Goal: Task Accomplishment & Management: Use online tool/utility

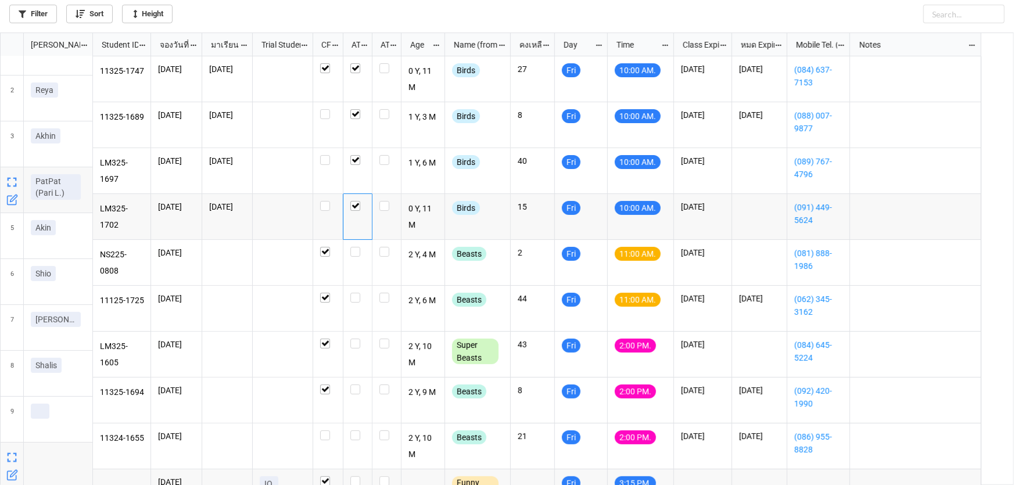
scroll to position [446, 1007]
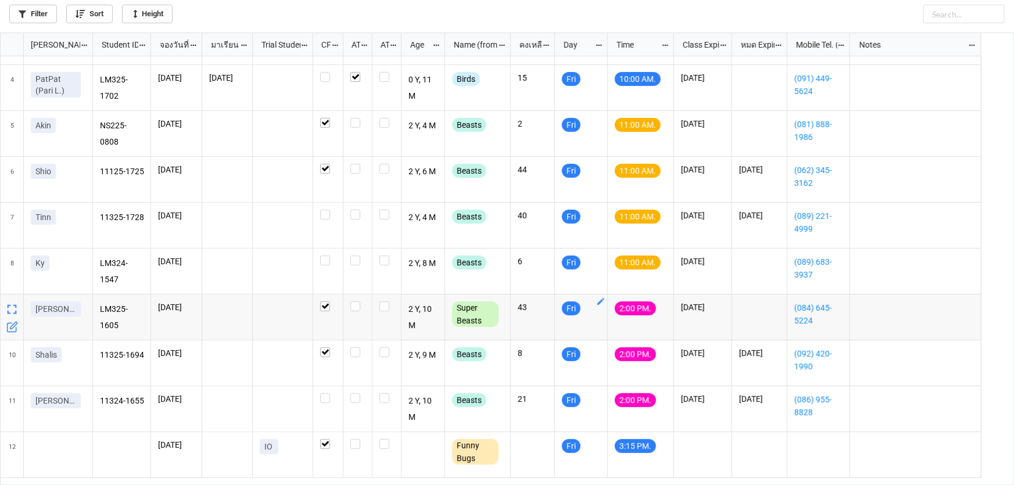
scroll to position [105, 0]
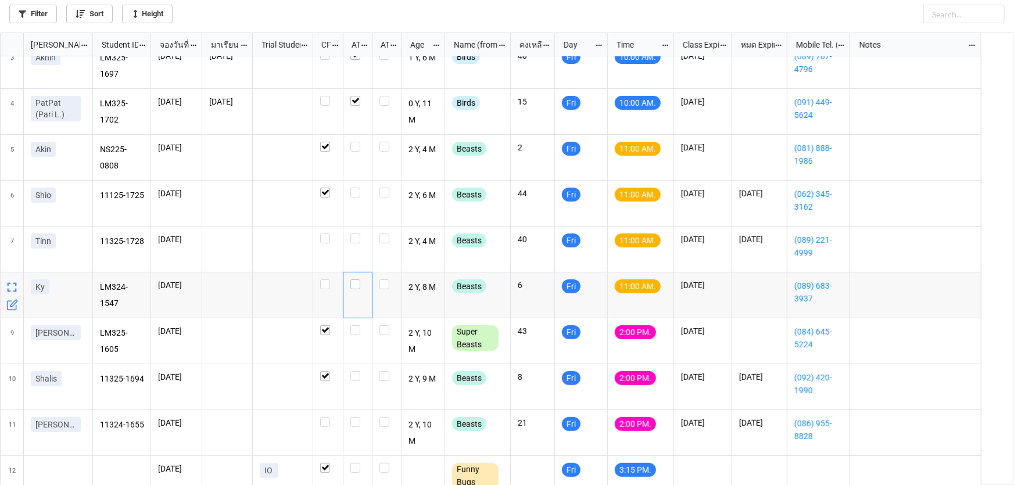
click at [355, 280] on label "grid" at bounding box center [357, 280] width 15 height 0
click at [355, 234] on label "grid" at bounding box center [357, 234] width 15 height 0
click at [353, 142] on label "grid" at bounding box center [357, 142] width 15 height 0
checkbox input "true"
click at [355, 188] on label "grid" at bounding box center [357, 188] width 15 height 0
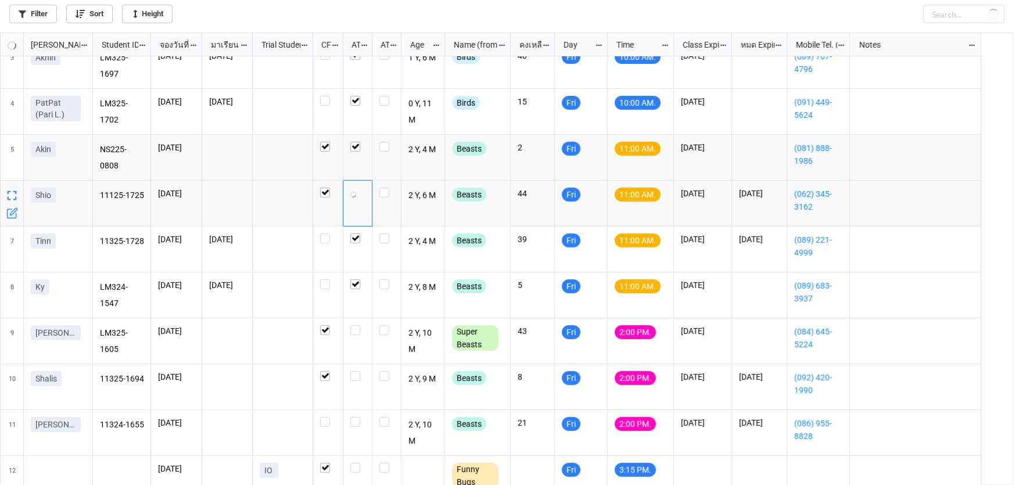
checkbox input "true"
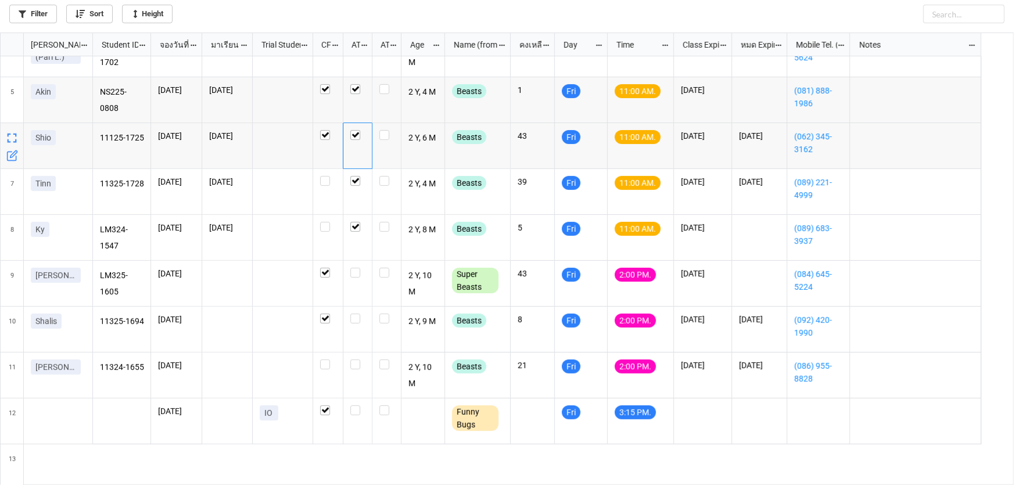
scroll to position [211, 0]
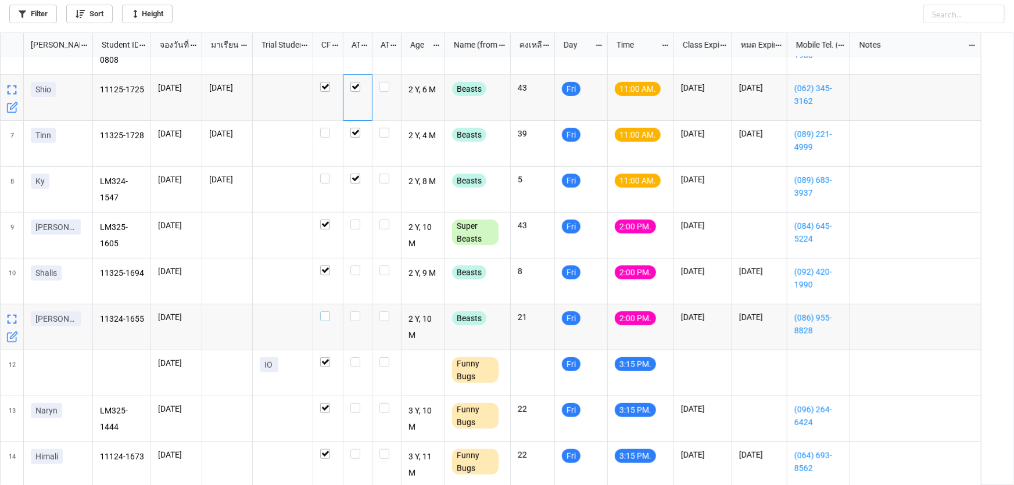
click at [320, 312] on label "grid" at bounding box center [328, 312] width 16 height 0
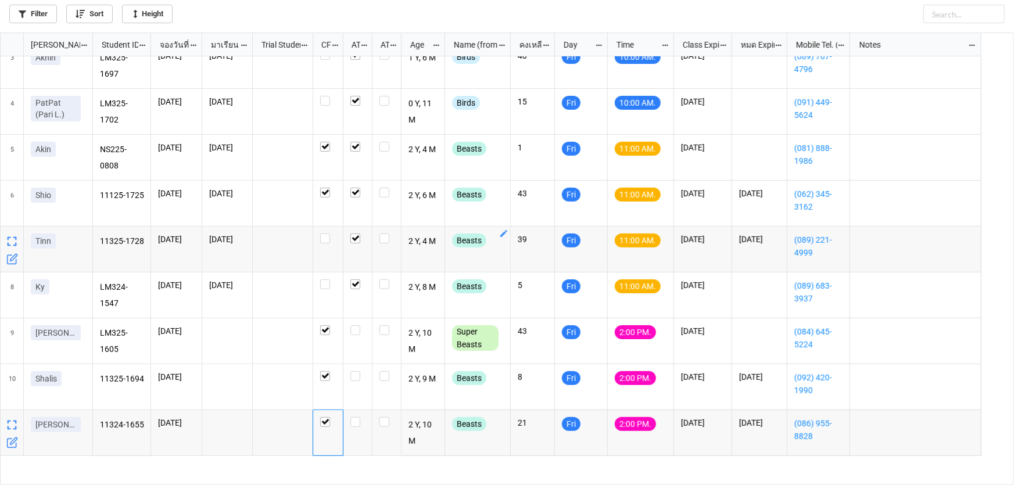
scroll to position [0, 0]
